Goal: Find contact information: Find contact information

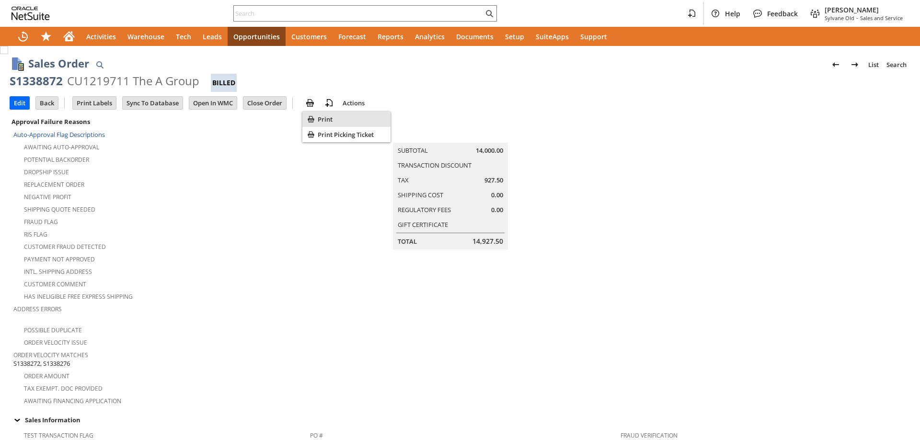
click at [317, 121] on div "Print" at bounding box center [346, 119] width 88 height 15
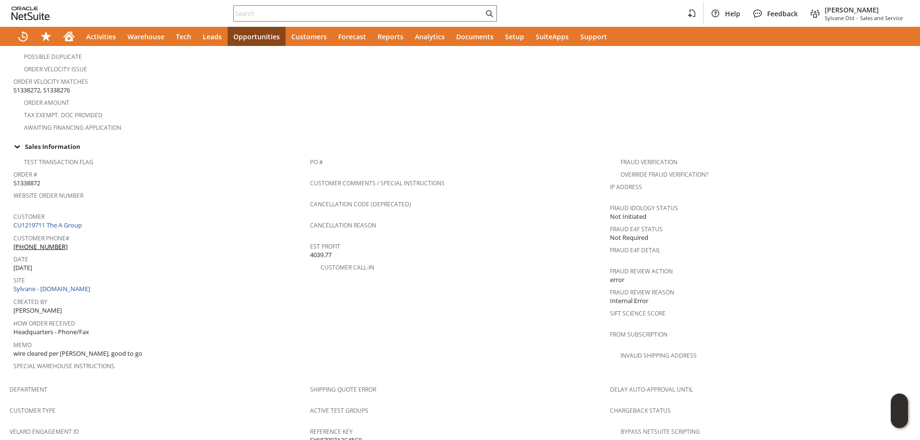
scroll to position [287, 0]
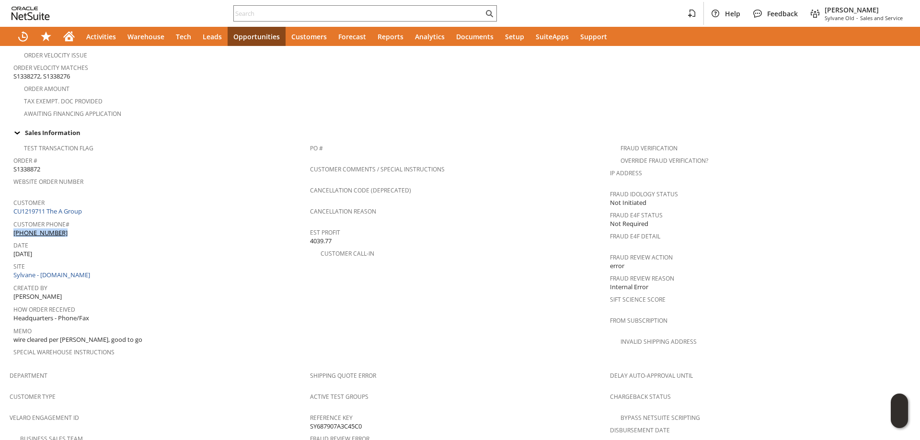
drag, startPoint x: 83, startPoint y: 210, endPoint x: 87, endPoint y: 220, distance: 10.6
click at [87, 220] on div "Customer Phone# [PHONE_NUMBER]" at bounding box center [159, 227] width 292 height 20
copy div "[PHONE_NUMBER]"
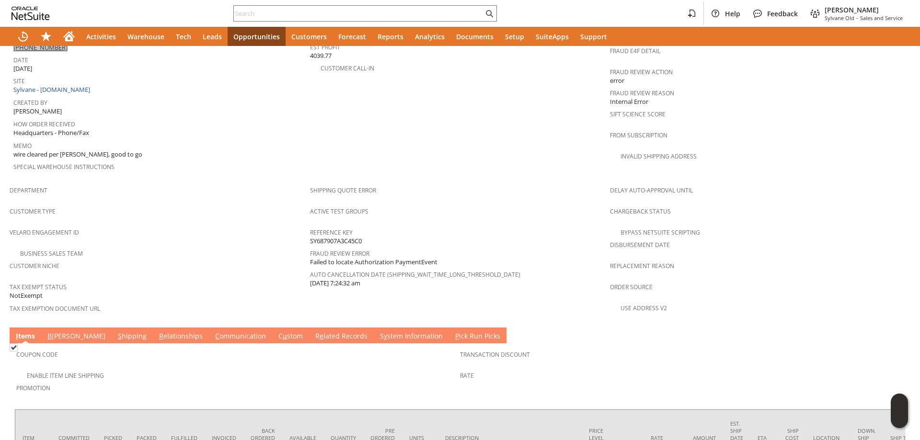
scroll to position [526, 0]
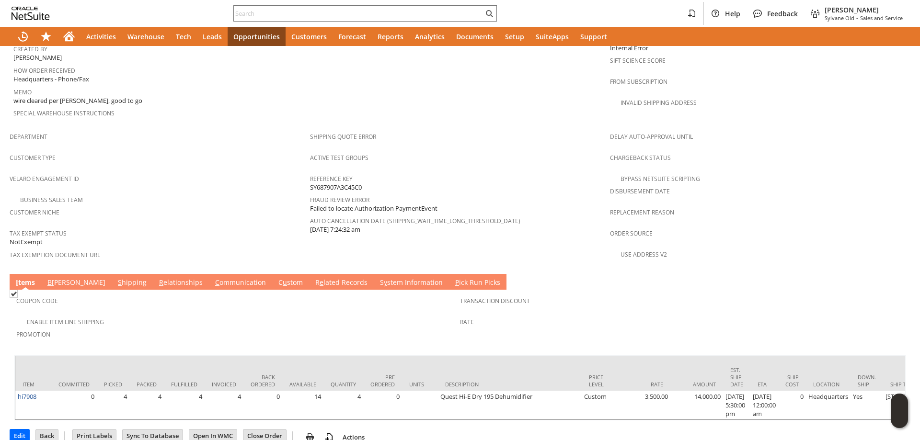
drag, startPoint x: 190, startPoint y: 262, endPoint x: 193, endPoint y: 277, distance: 15.6
click at [213, 278] on link "C ommunication" at bounding box center [241, 283] width 56 height 11
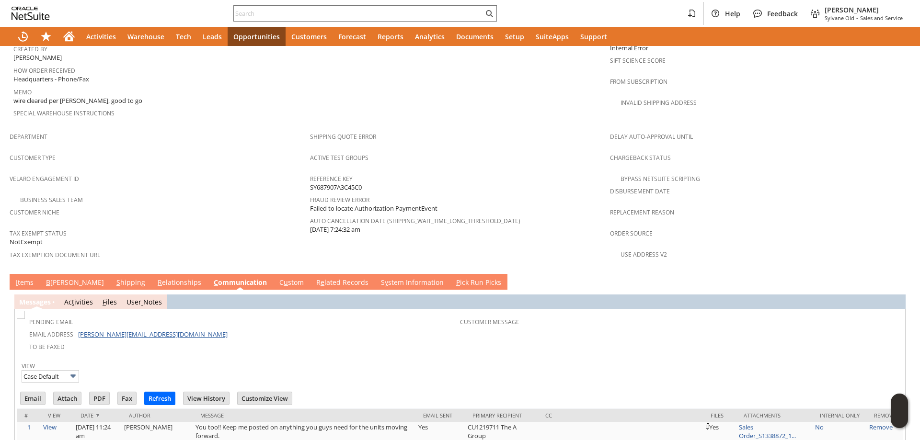
scroll to position [0, 0]
drag, startPoint x: 131, startPoint y: 312, endPoint x: 106, endPoint y: 339, distance: 36.6
drag, startPoint x: 106, startPoint y: 339, endPoint x: 347, endPoint y: 319, distance: 241.7
click at [347, 340] on td "To Be Faxed" at bounding box center [239, 346] width 441 height 12
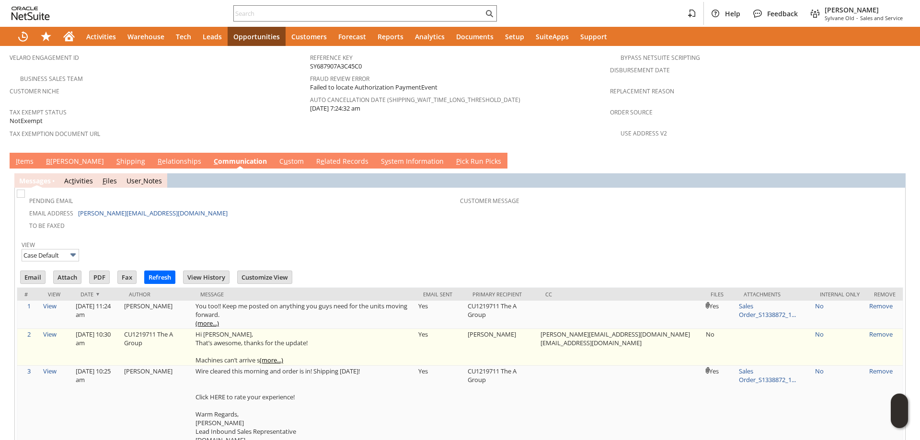
scroll to position [660, 0]
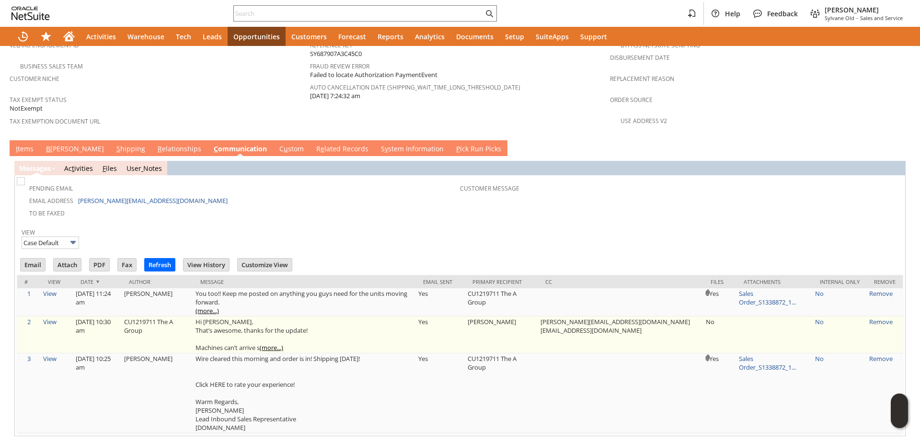
click at [604, 317] on td "[PERSON_NAME][EMAIL_ADDRESS][DOMAIN_NAME] [EMAIL_ADDRESS][DOMAIN_NAME]" at bounding box center [620, 335] width 165 height 37
drag, startPoint x: 604, startPoint y: 290, endPoint x: 669, endPoint y: 290, distance: 64.7
click at [669, 317] on td "[PERSON_NAME][EMAIL_ADDRESS][DOMAIN_NAME] [EMAIL_ADDRESS][DOMAIN_NAME]" at bounding box center [620, 335] width 165 height 37
copy td "[PERSON_NAME][EMAIL_ADDRESS][DOMAIN_NAME]"
